Goal: Task Accomplishment & Management: Complete application form

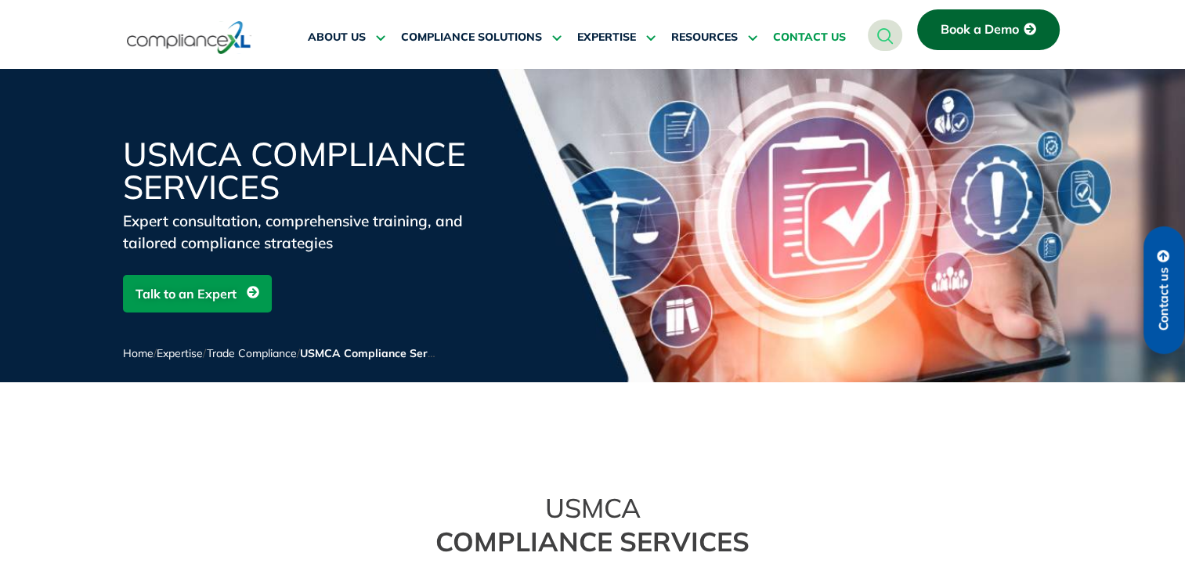
click at [815, 37] on span "CONTACT US" at bounding box center [809, 38] width 73 height 14
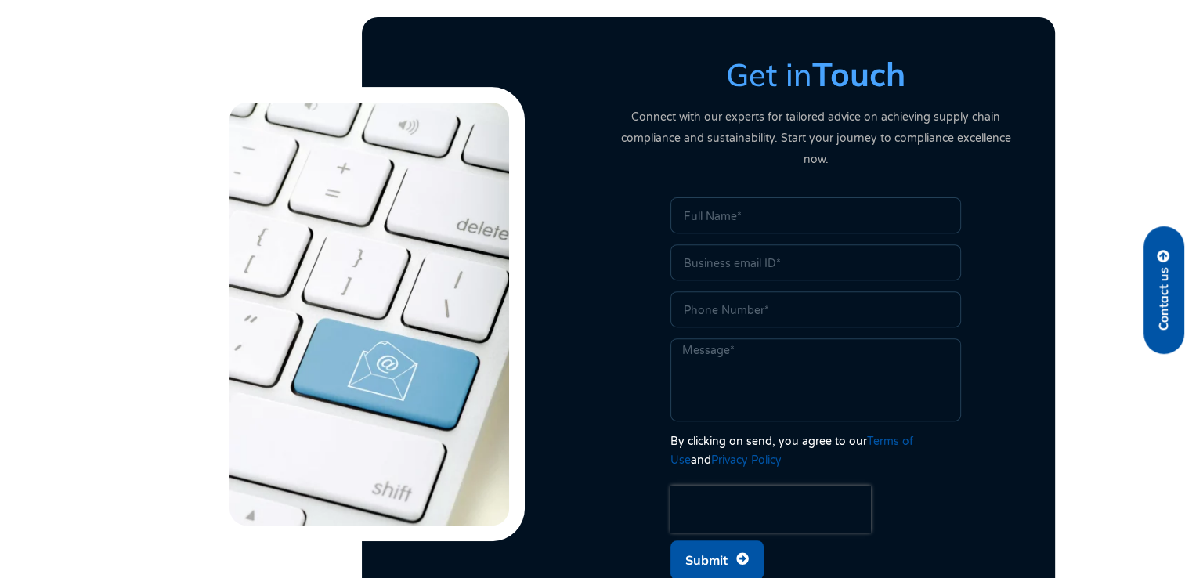
scroll to position [532, 0]
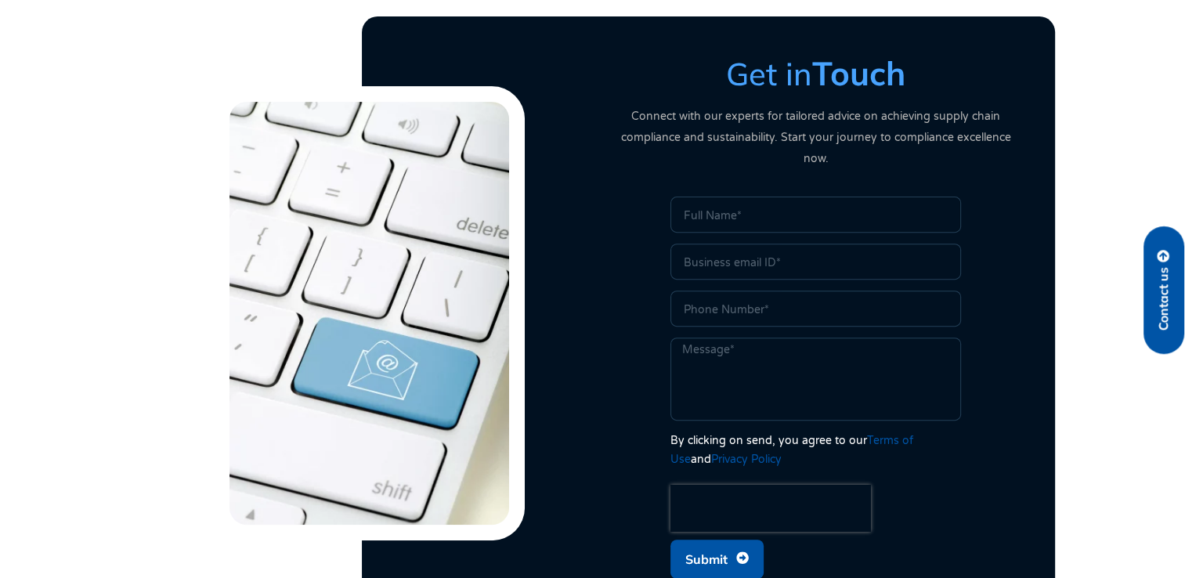
click at [711, 197] on input "Name" at bounding box center [816, 215] width 291 height 36
type input "Chanchal Tomar"
type input "chanchal@rrayze.com"
type input "+91 76689 57327"
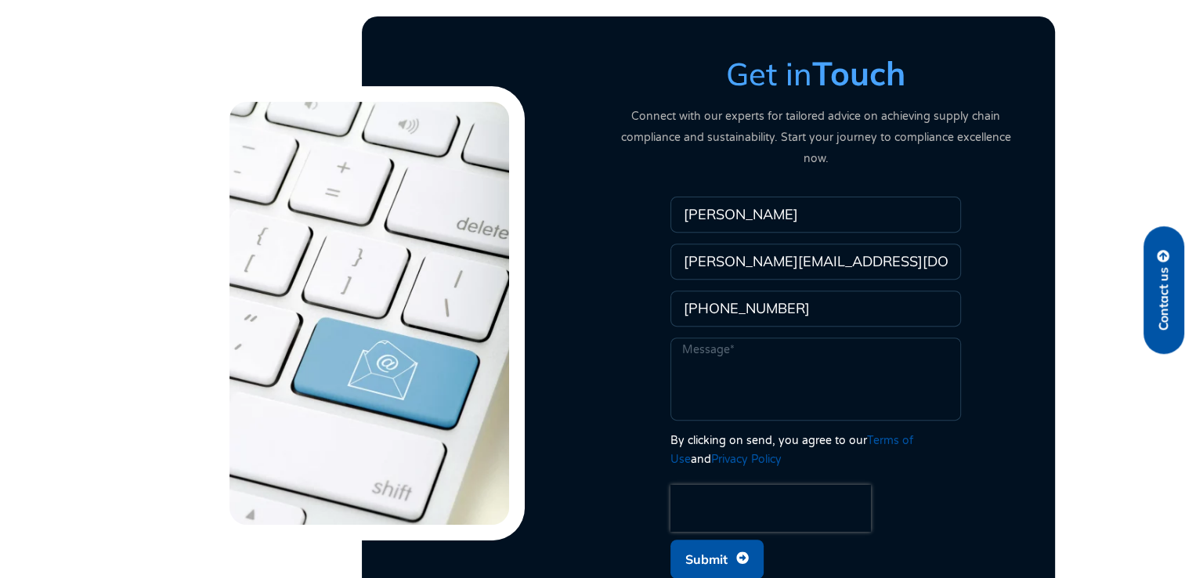
click at [705, 338] on textarea "Message" at bounding box center [816, 379] width 291 height 83
paste textarea "We are seeking specialized support for our clients in the Canada with complianc…"
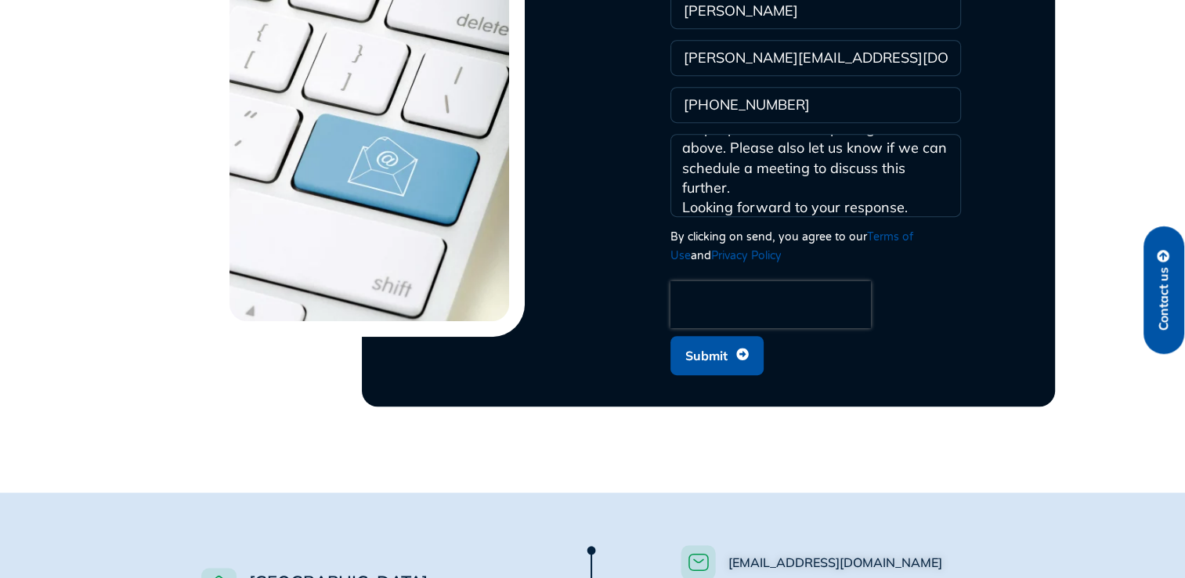
scroll to position [737, 0]
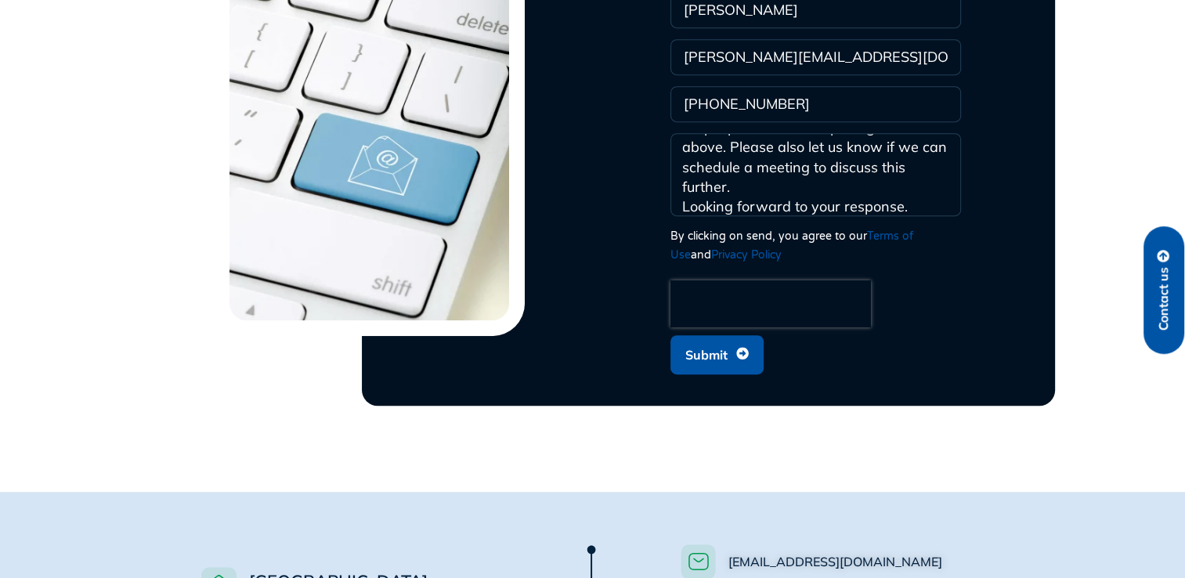
type textarea "We are seeking specialized support for our clients in the Canada with complianc…"
click at [725, 340] on span "Submit" at bounding box center [707, 355] width 42 height 30
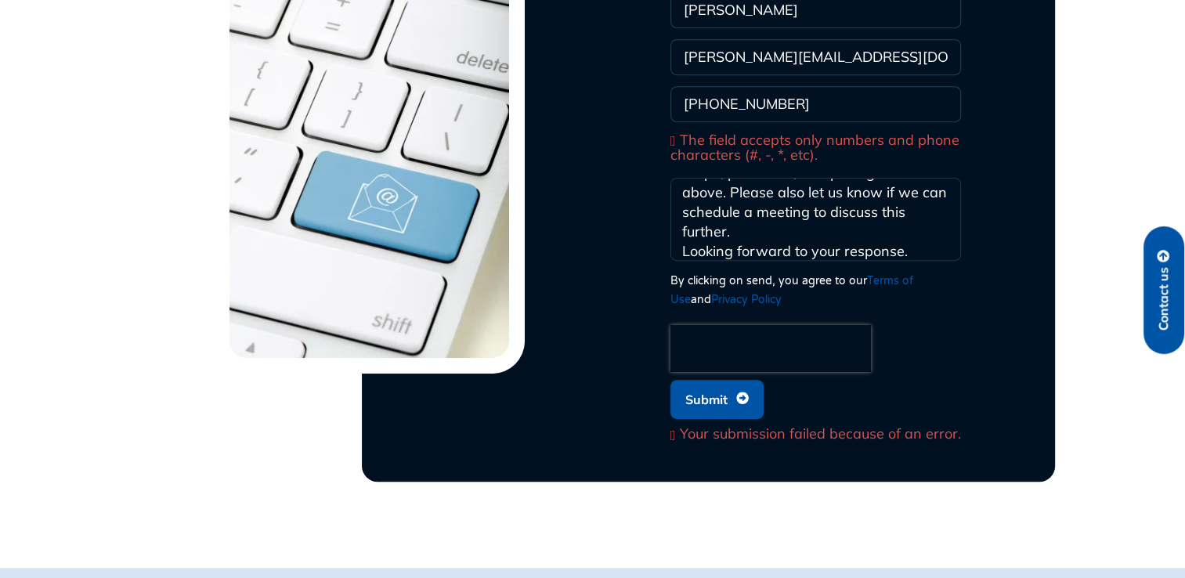
click at [672, 427] on div "Your submission failed because of an error." at bounding box center [816, 435] width 291 height 16
click at [674, 133] on span "The field accepts only numbers and phone characters (#, -, *, etc)." at bounding box center [816, 148] width 291 height 30
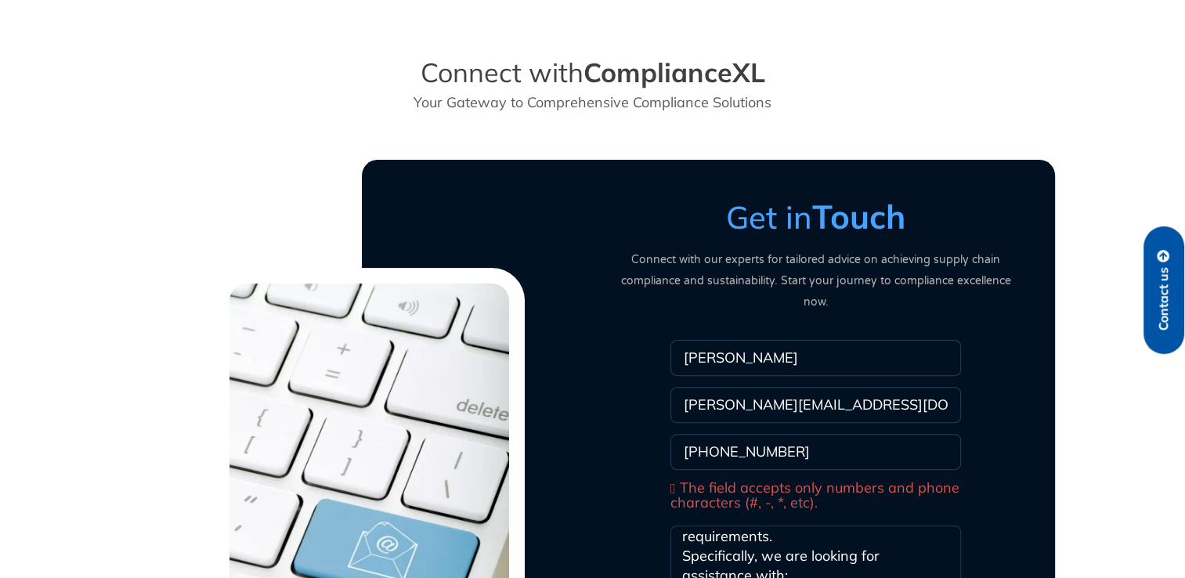
scroll to position [389, 0]
click at [692, 387] on input "chanchal@rrayze.com" at bounding box center [816, 405] width 291 height 36
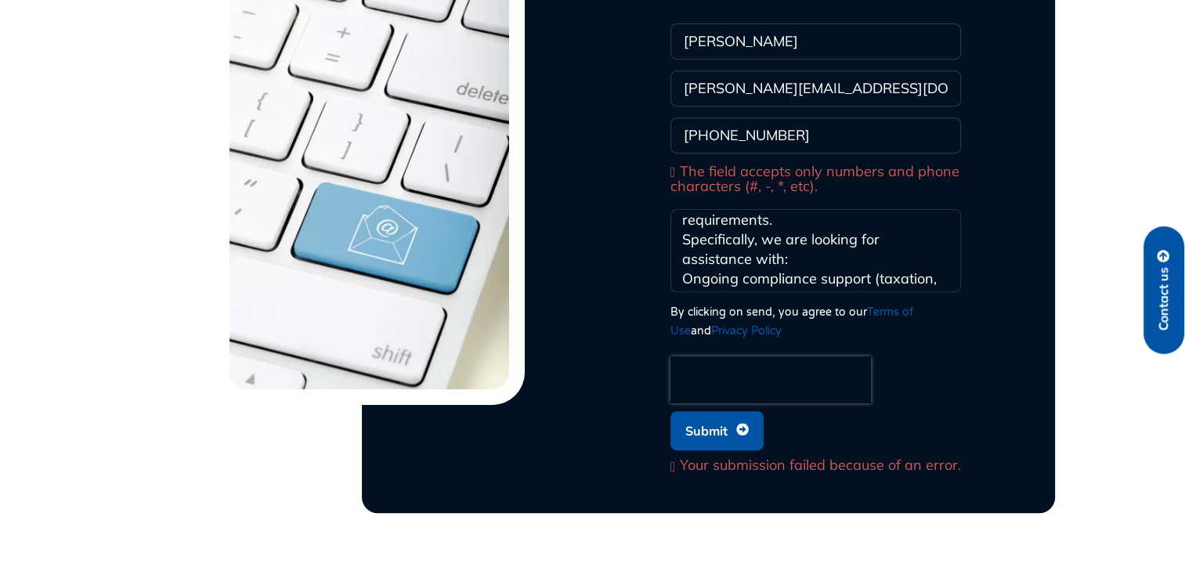
scroll to position [713, 0]
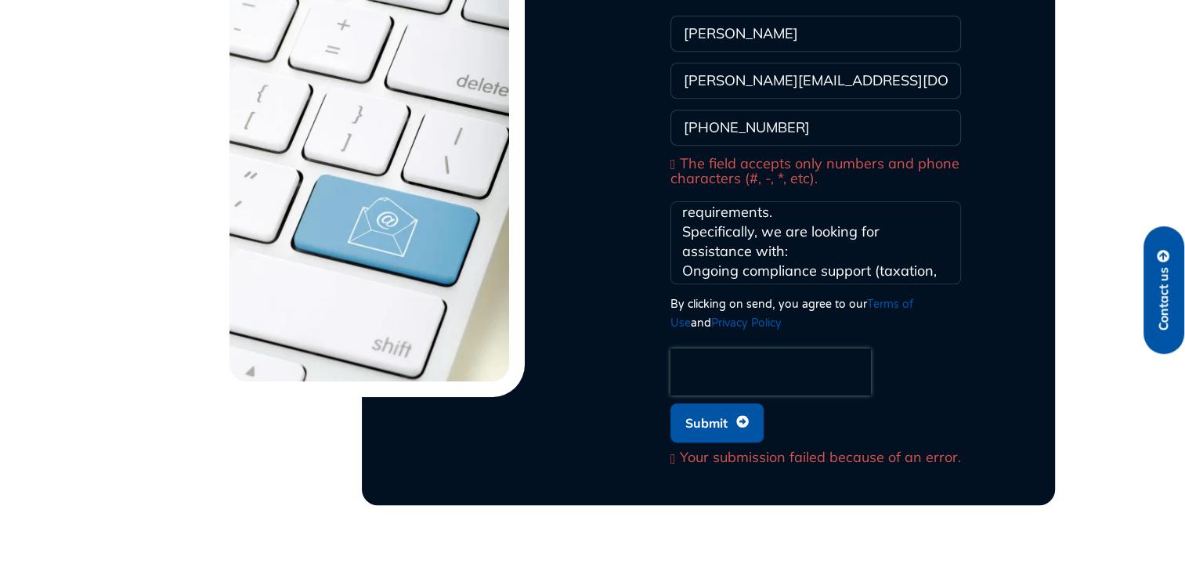
type input "Chanchal@rrayze.com"
click at [705, 408] on span "Submit" at bounding box center [707, 423] width 42 height 30
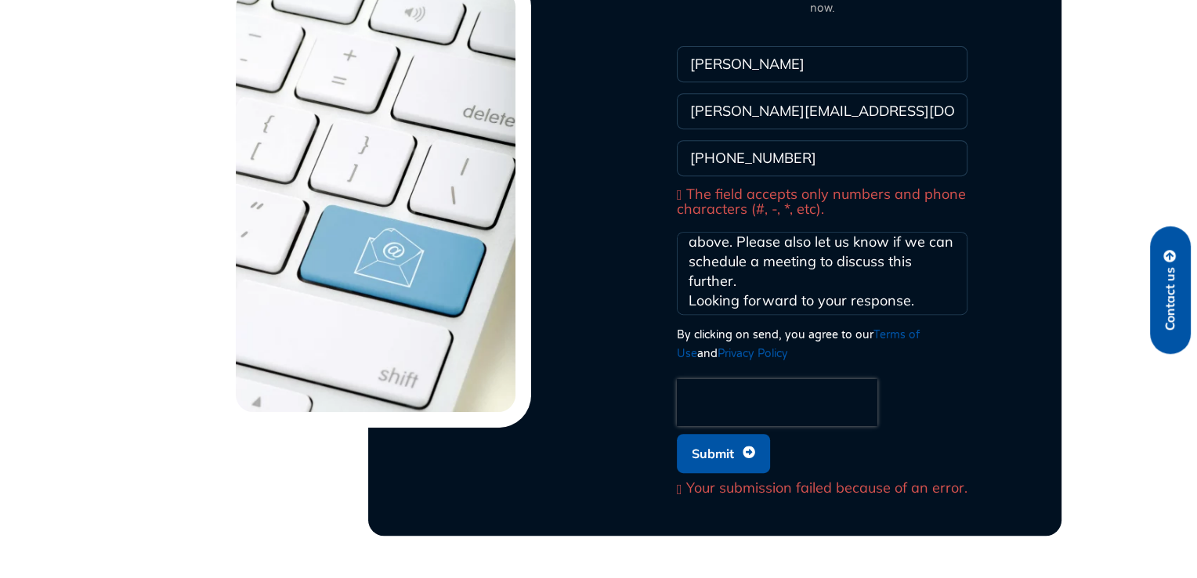
scroll to position [683, 0]
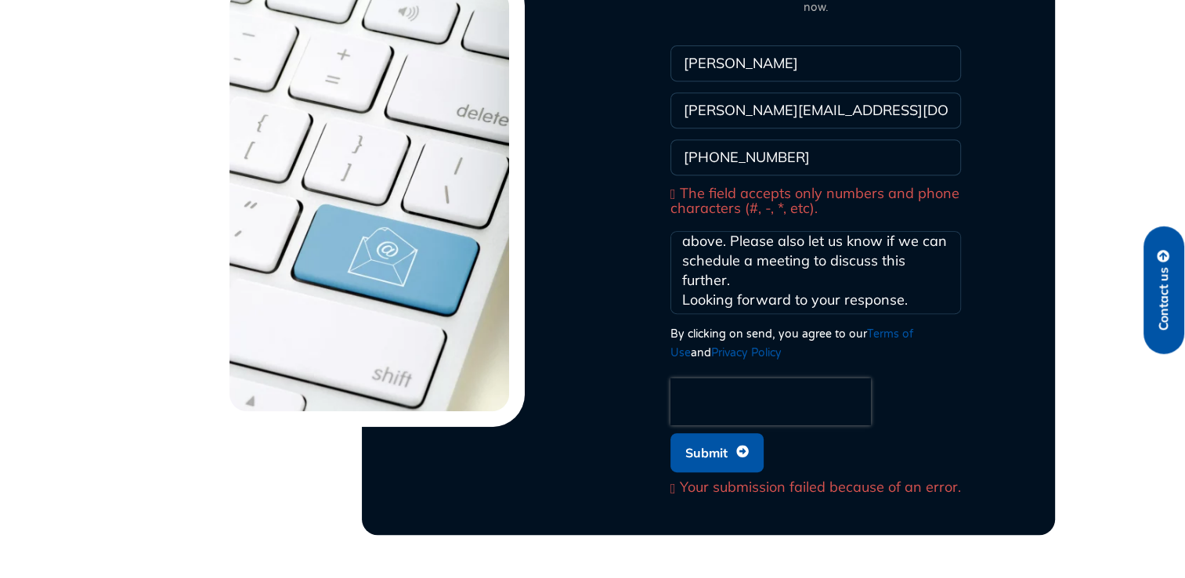
click at [676, 480] on div "Your submission failed because of an error." at bounding box center [816, 488] width 291 height 16
click at [693, 438] on span "Submit" at bounding box center [707, 453] width 42 height 30
click at [1168, 309] on span "Contact us" at bounding box center [1164, 298] width 14 height 63
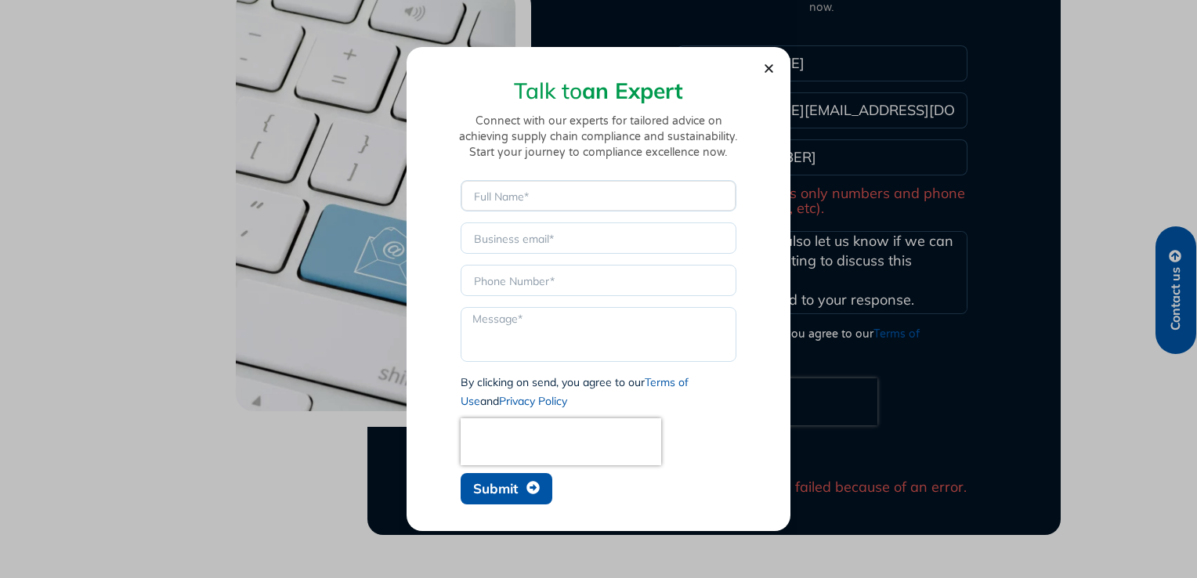
click at [505, 194] on input "Name" at bounding box center [599, 195] width 276 height 31
type input "Chanchal Tomar"
type input "chanchal@rrayze.com"
type input "+91 76689 57327"
click at [529, 322] on textarea "Message" at bounding box center [599, 334] width 276 height 55
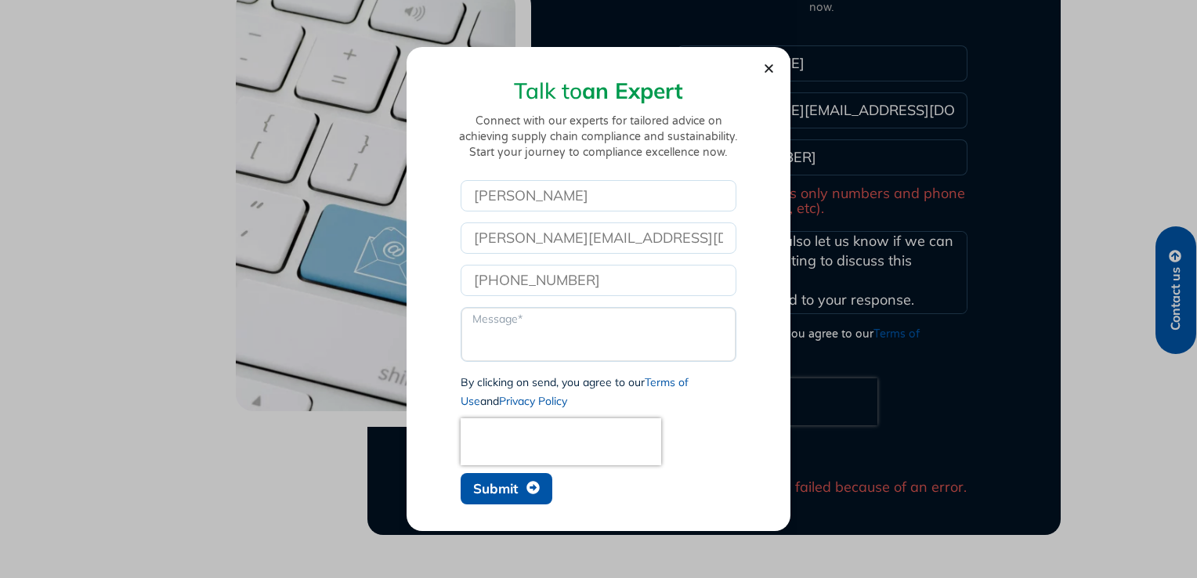
paste textarea "We are seeking specialized support for our clients in the Canada with complianc…"
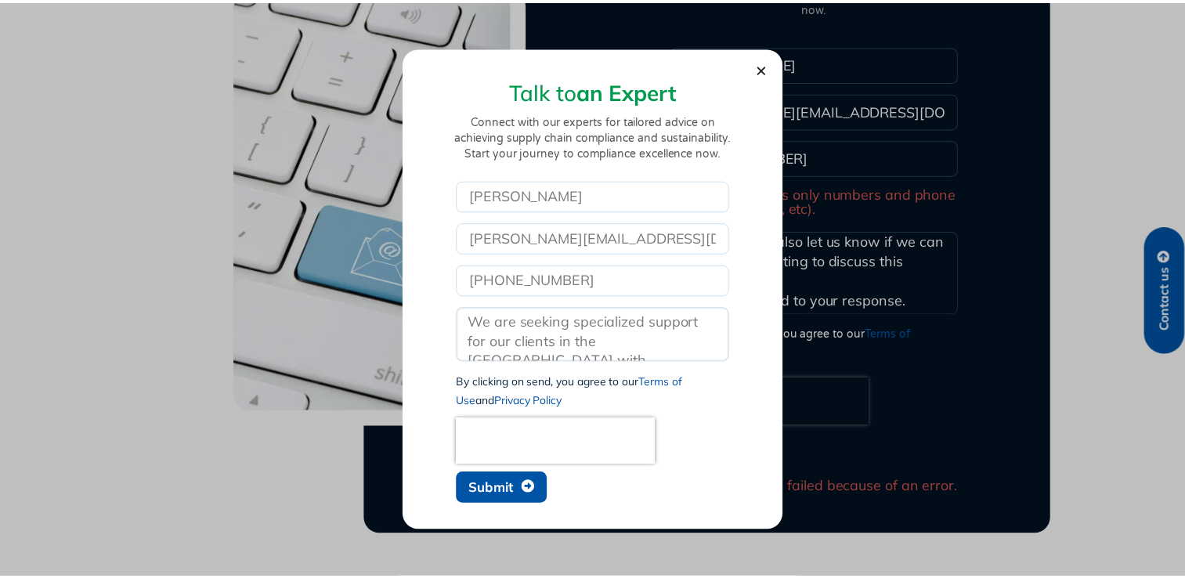
scroll to position [325, 0]
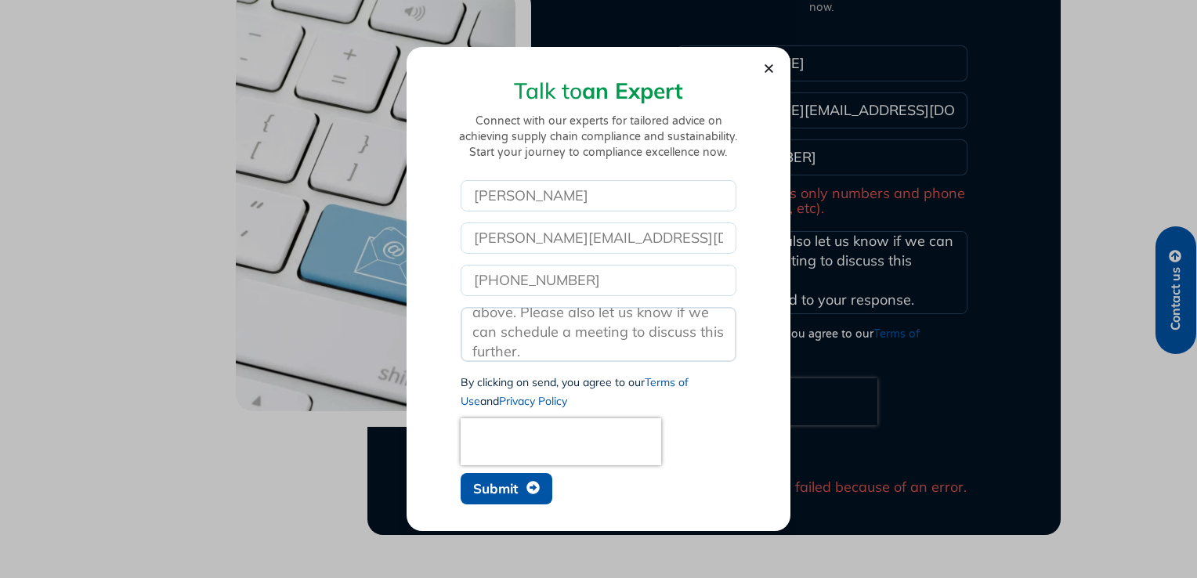
type textarea "We are seeking specialized support for our clients in the Canada with complianc…"
click at [522, 487] on span "Submit" at bounding box center [506, 488] width 67 height 15
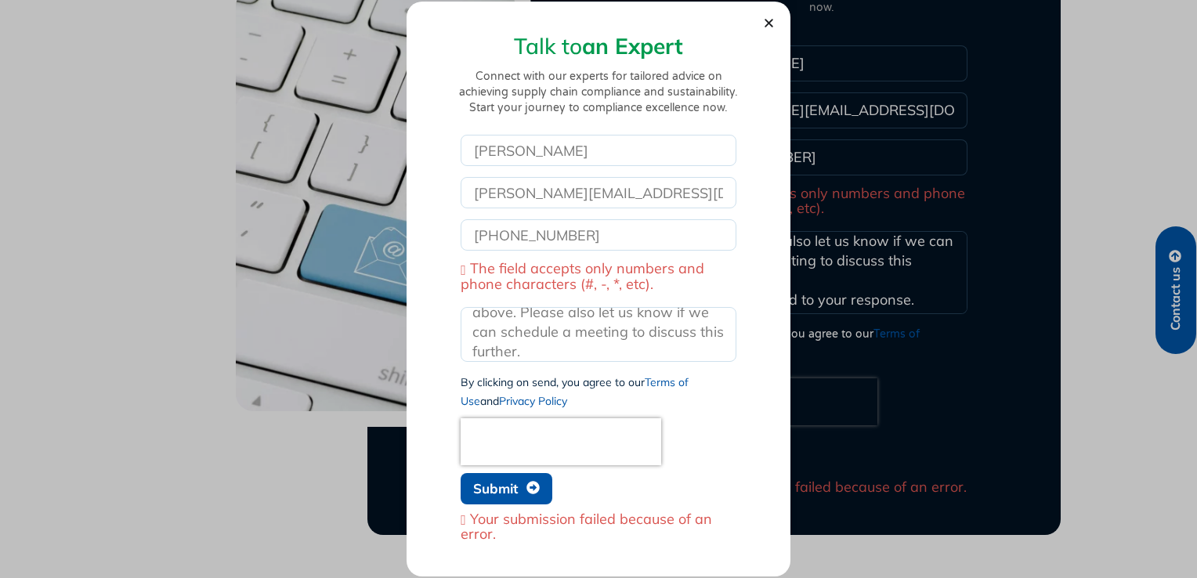
click at [470, 269] on span "The field accepts only numbers and phone characters (#, -, *, etc)." at bounding box center [599, 277] width 276 height 30
click at [771, 26] on use "Close" at bounding box center [769, 23] width 9 height 9
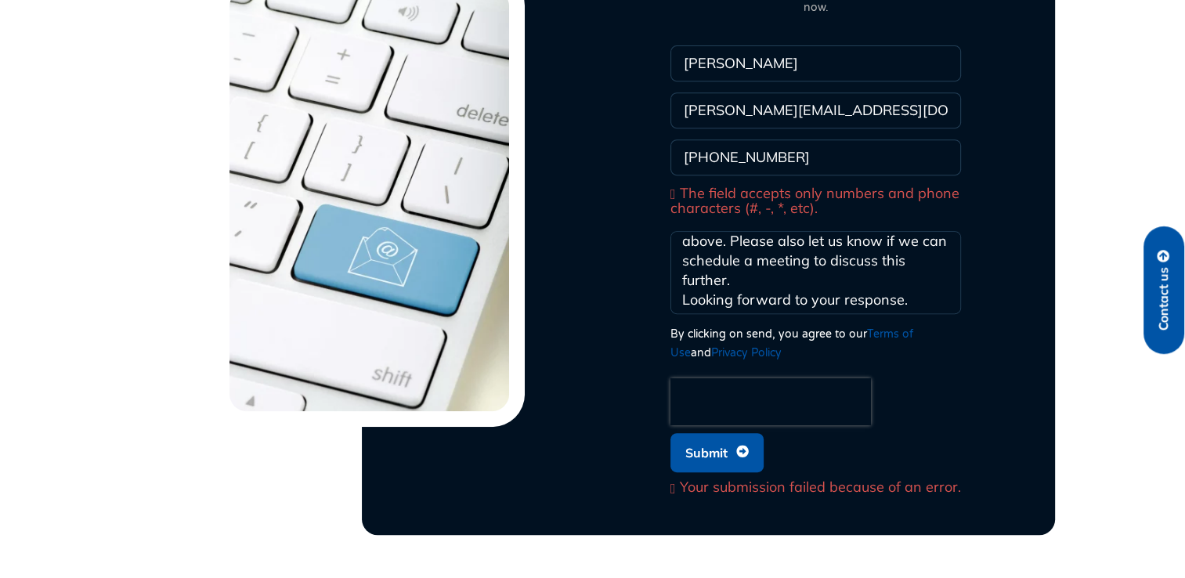
scroll to position [0, 0]
